Goal: Browse casually: Explore the website without a specific task or goal

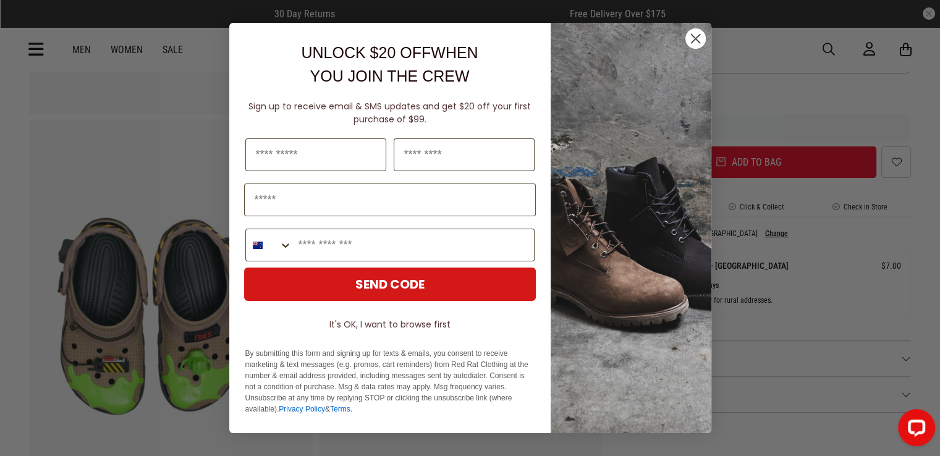
click at [689, 40] on circle "Close dialog" at bounding box center [694, 38] width 20 height 20
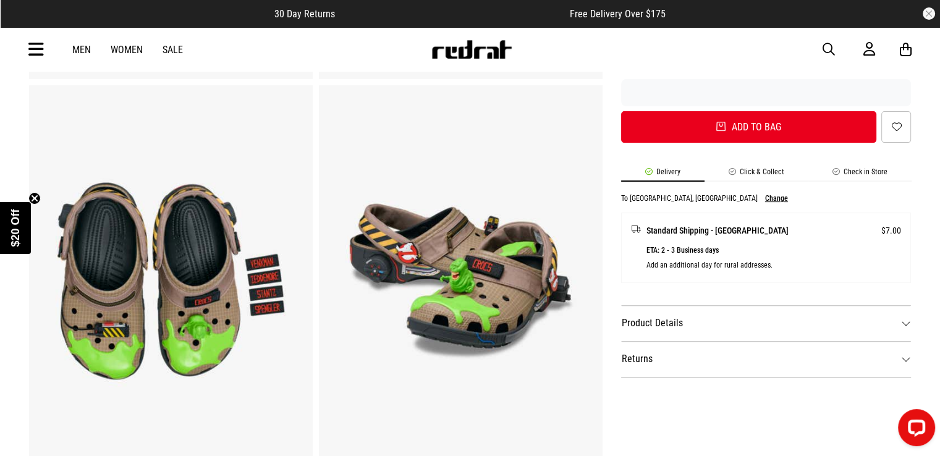
scroll to position [431, 0]
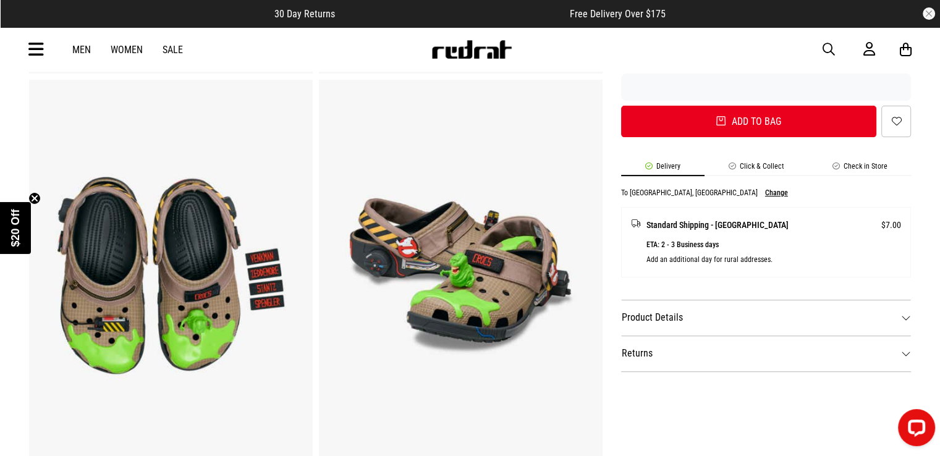
click at [470, 271] on img at bounding box center [461, 275] width 284 height 391
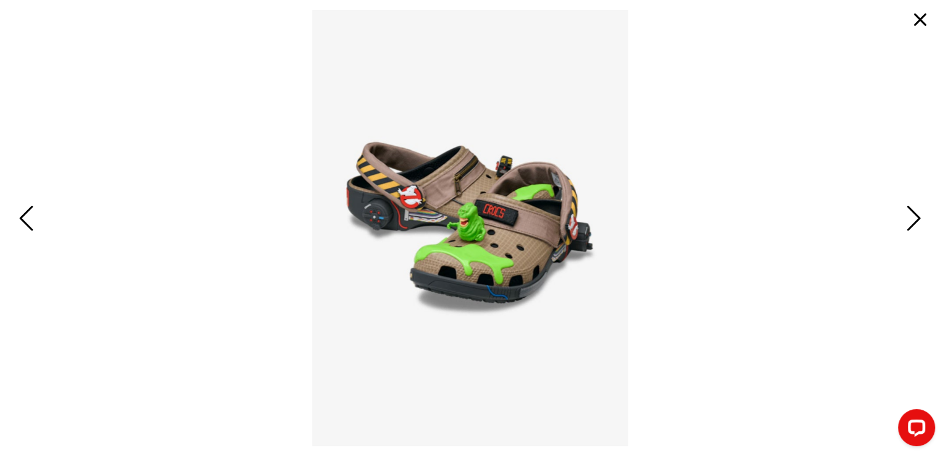
click at [913, 218] on span "Next" at bounding box center [911, 219] width 19 height 36
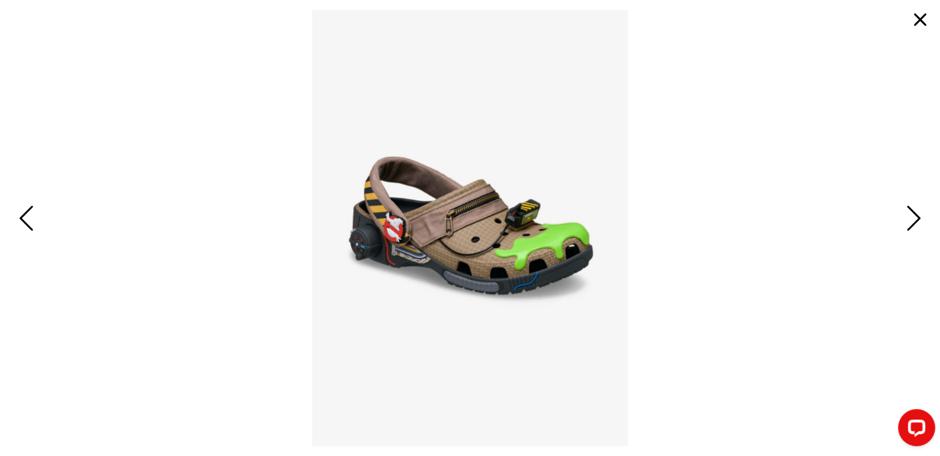
click at [913, 219] on span "Next" at bounding box center [911, 219] width 19 height 36
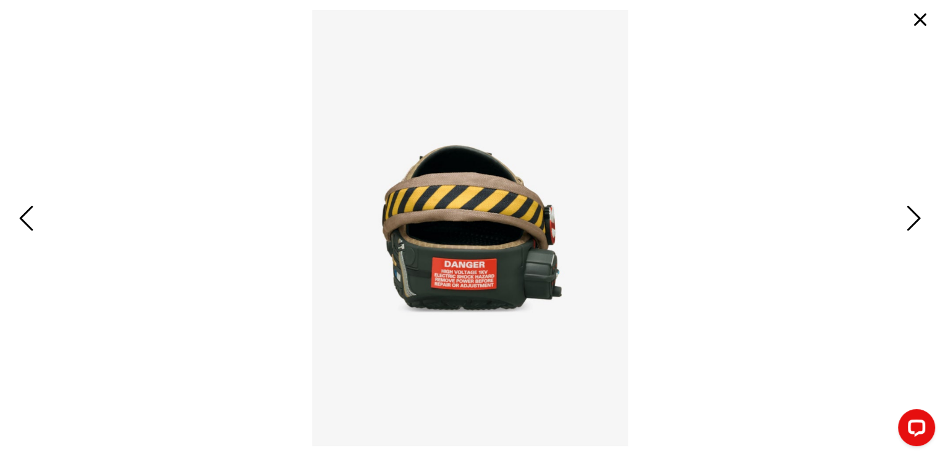
click at [913, 219] on span "Next" at bounding box center [911, 219] width 19 height 36
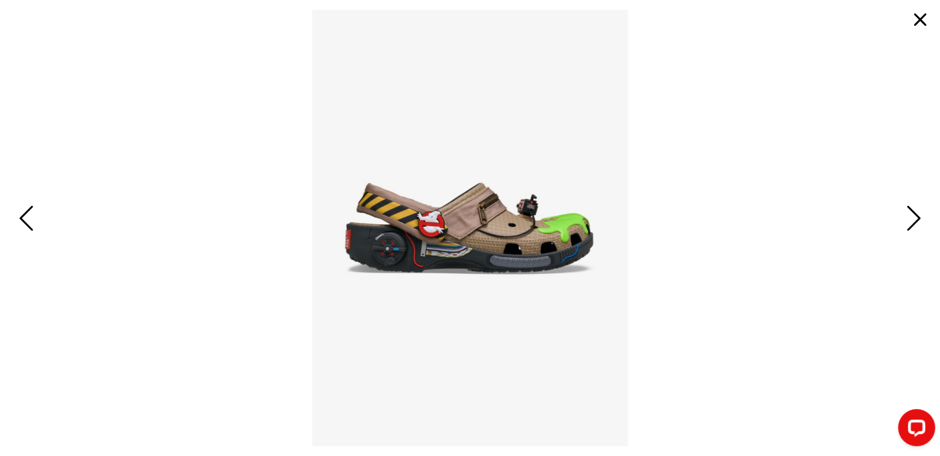
click at [913, 219] on span "Next" at bounding box center [911, 219] width 19 height 36
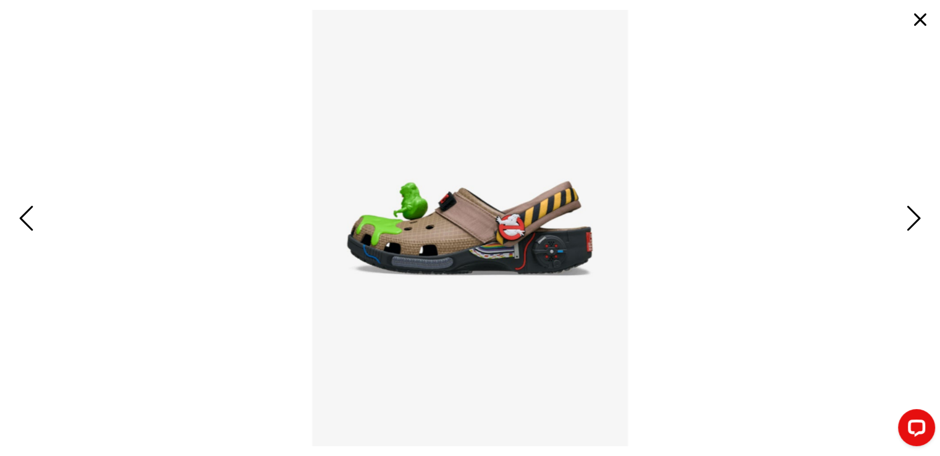
click at [913, 219] on span "Next" at bounding box center [911, 219] width 19 height 36
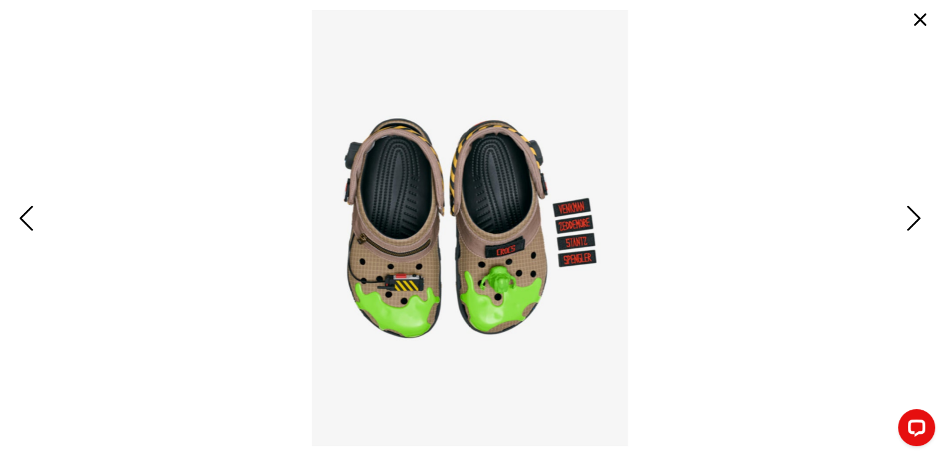
click at [914, 219] on span "Next" at bounding box center [911, 219] width 19 height 36
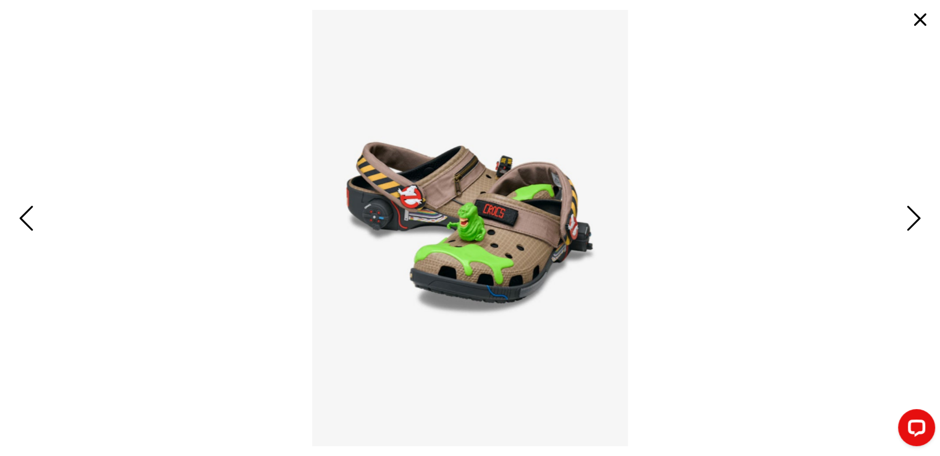
click at [909, 211] on span "Next" at bounding box center [911, 219] width 19 height 36
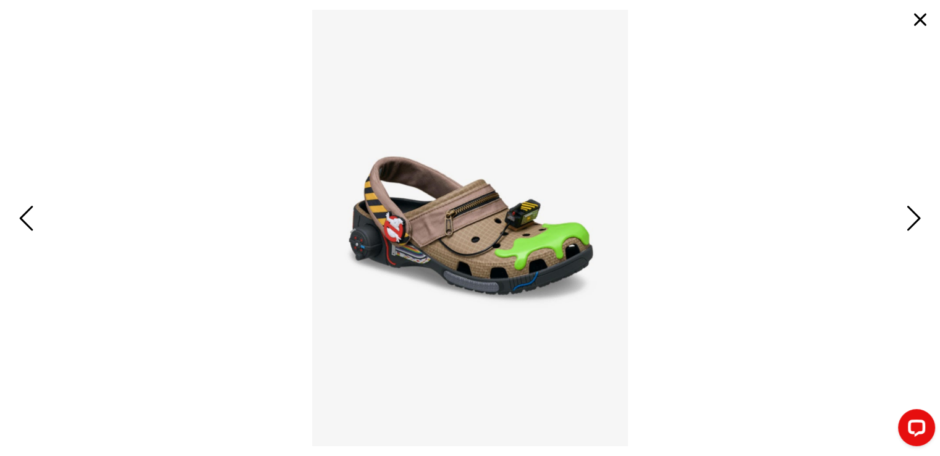
click at [903, 216] on span "Next" at bounding box center [911, 219] width 19 height 36
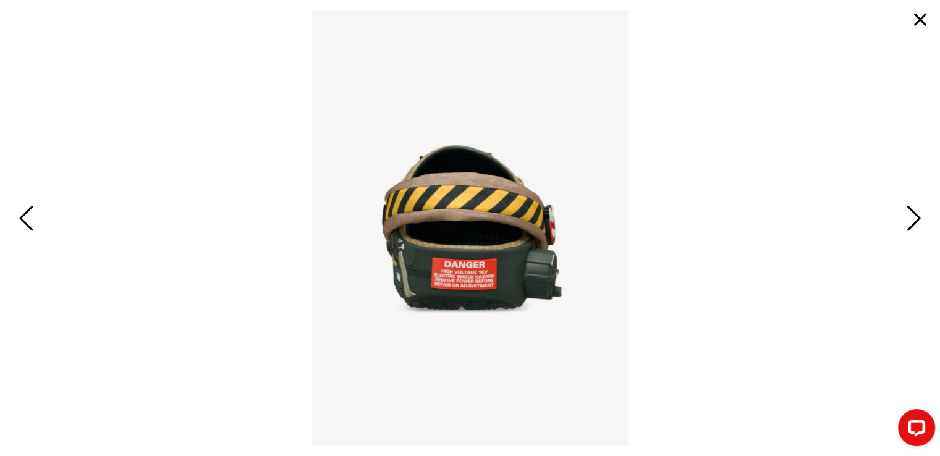
click at [916, 211] on span "Next" at bounding box center [911, 219] width 19 height 36
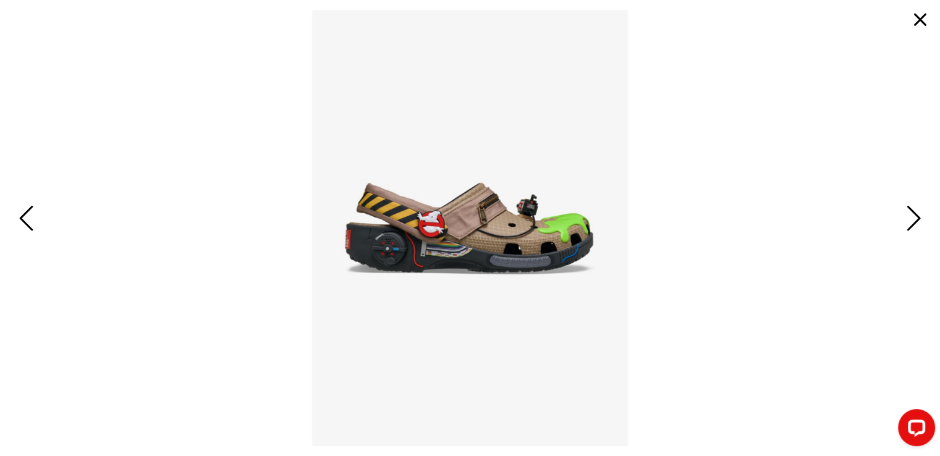
click at [908, 216] on span "Next" at bounding box center [911, 219] width 19 height 36
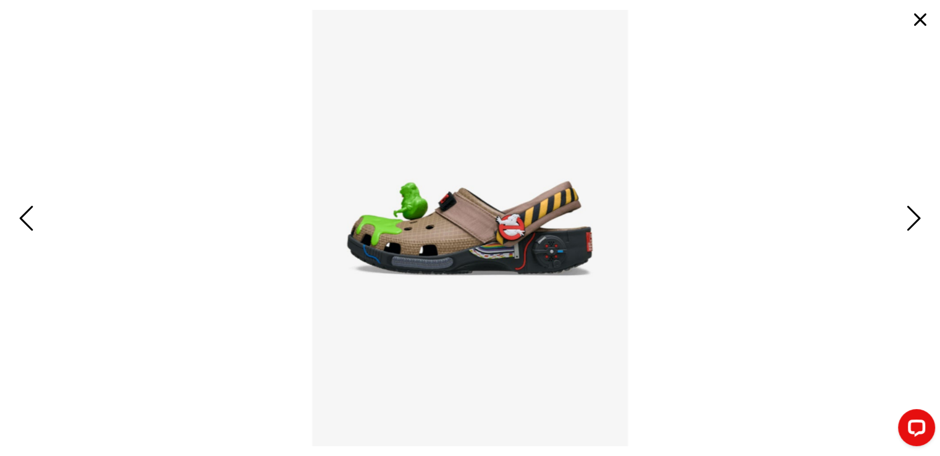
click at [912, 20] on button "button" at bounding box center [920, 20] width 30 height 30
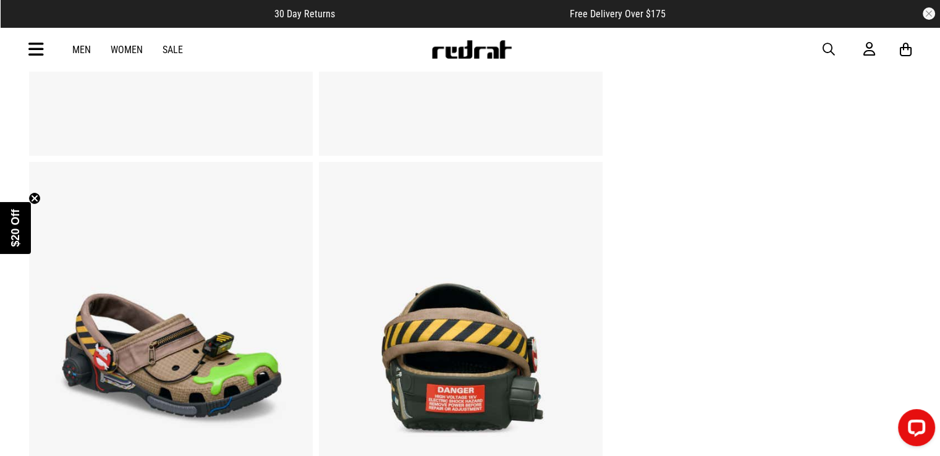
scroll to position [0, 0]
